Goal: Task Accomplishment & Management: Manage account settings

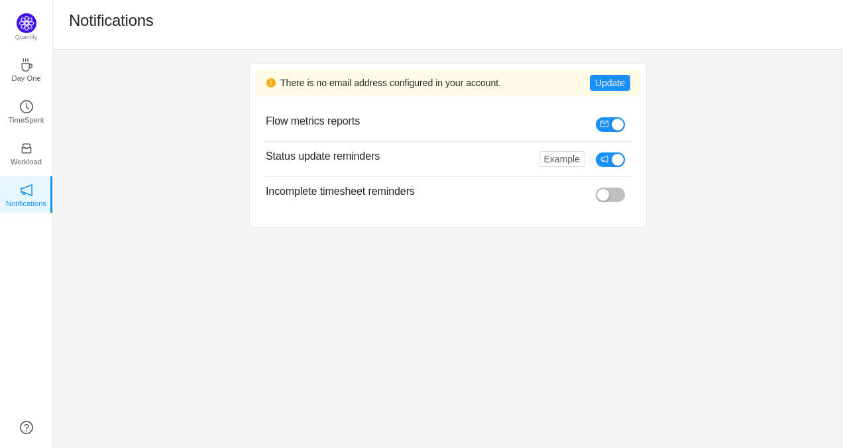
click at [615, 159] on button "button" at bounding box center [610, 159] width 29 height 15
click at [612, 127] on button "button" at bounding box center [610, 124] width 29 height 15
click at [608, 80] on button "Update" at bounding box center [610, 83] width 40 height 16
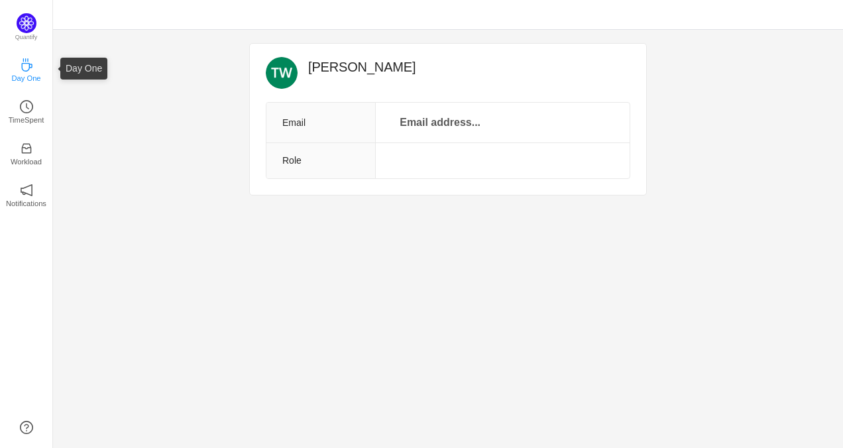
click at [26, 66] on icon "icon: coffee" at bounding box center [26, 64] width 13 height 13
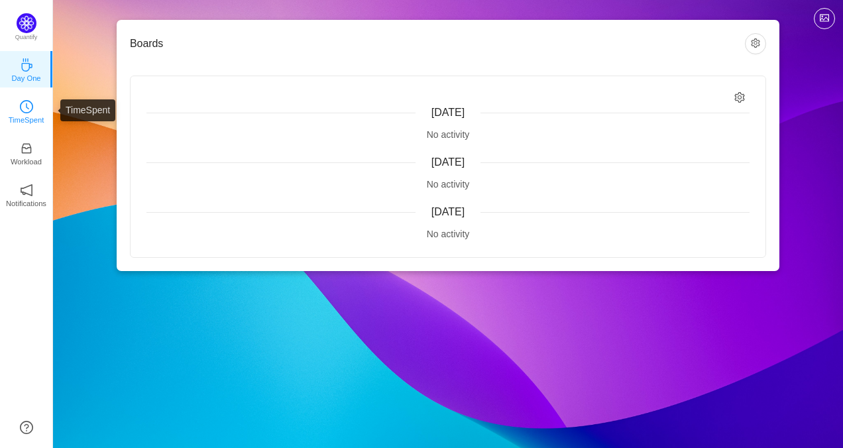
click at [26, 106] on icon "icon: clock-circle" at bounding box center [27, 106] width 3 height 6
